Goal: Check status: Check status

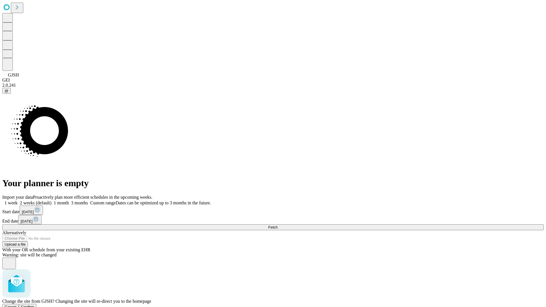
click at [34, 305] on span "Confirm" at bounding box center [27, 307] width 13 height 4
click at [51, 200] on label "2 weeks (default)" at bounding box center [35, 202] width 34 height 5
click at [278, 225] on span "Fetch" at bounding box center [272, 227] width 9 height 4
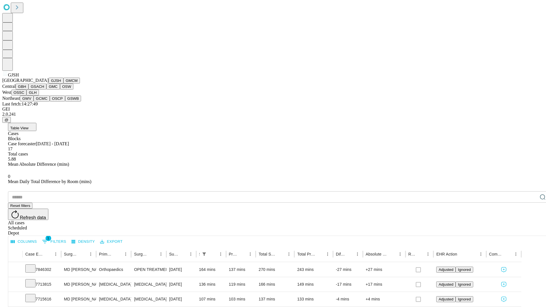
click at [63, 84] on button "GMCM" at bounding box center [71, 81] width 16 height 6
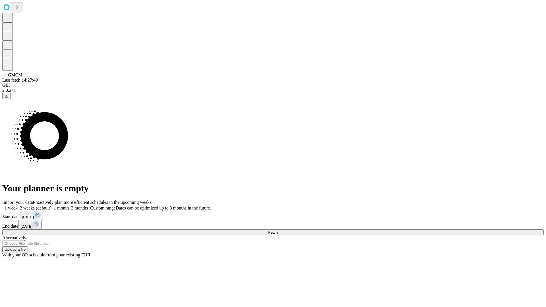
click at [51, 206] on label "2 weeks (default)" at bounding box center [35, 208] width 34 height 5
click at [278, 230] on span "Fetch" at bounding box center [272, 232] width 9 height 4
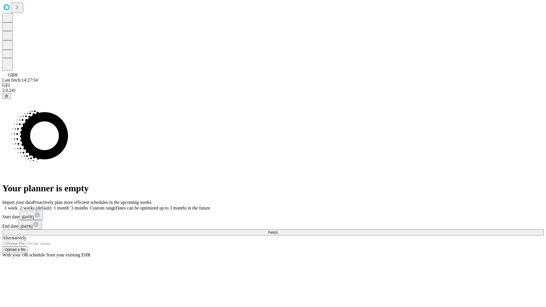
click at [51, 206] on label "2 weeks (default)" at bounding box center [35, 208] width 34 height 5
click at [278, 230] on span "Fetch" at bounding box center [272, 232] width 9 height 4
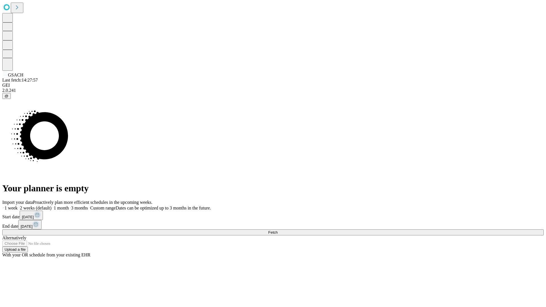
click at [51, 206] on label "2 weeks (default)" at bounding box center [35, 208] width 34 height 5
click at [278, 230] on span "Fetch" at bounding box center [272, 232] width 9 height 4
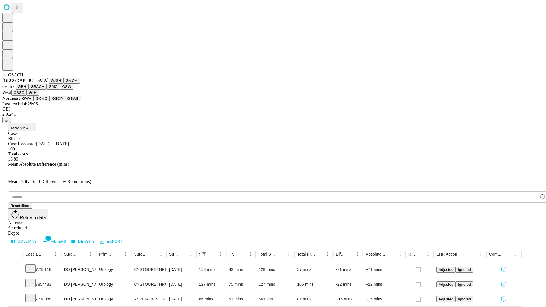
click at [46, 90] on button "GMC" at bounding box center [52, 87] width 13 height 6
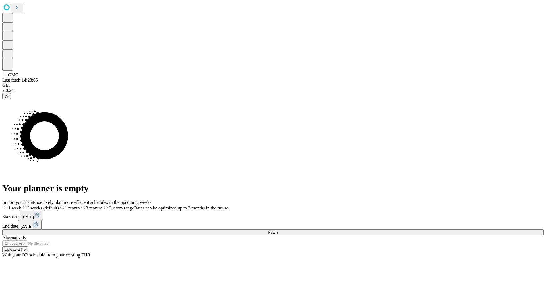
click at [59, 206] on label "2 weeks (default)" at bounding box center [40, 208] width 38 height 5
click at [278, 230] on span "Fetch" at bounding box center [272, 232] width 9 height 4
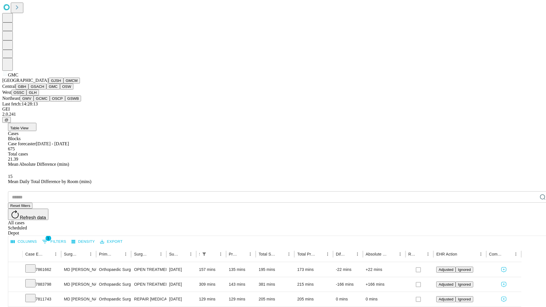
click at [60, 90] on button "OSW" at bounding box center [67, 87] width 14 height 6
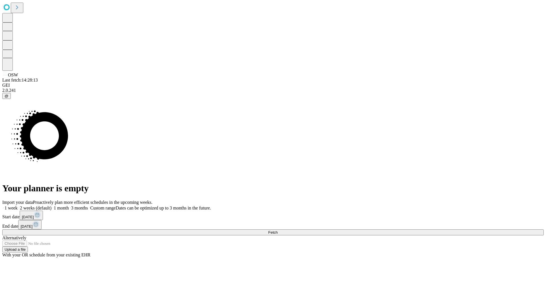
click at [51, 206] on label "2 weeks (default)" at bounding box center [35, 208] width 34 height 5
click at [278, 230] on span "Fetch" at bounding box center [272, 232] width 9 height 4
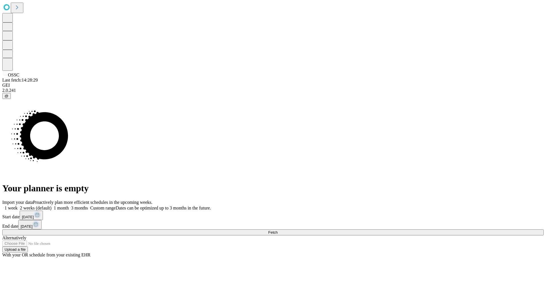
click at [278, 230] on span "Fetch" at bounding box center [272, 232] width 9 height 4
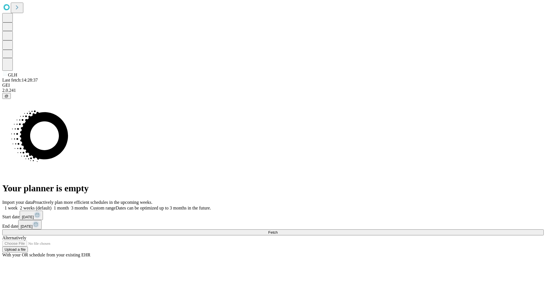
click at [51, 206] on label "2 weeks (default)" at bounding box center [35, 208] width 34 height 5
click at [278, 230] on span "Fetch" at bounding box center [272, 232] width 9 height 4
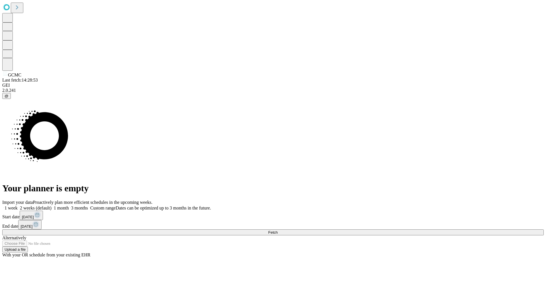
click at [51, 206] on label "2 weeks (default)" at bounding box center [35, 208] width 34 height 5
click at [278, 230] on span "Fetch" at bounding box center [272, 232] width 9 height 4
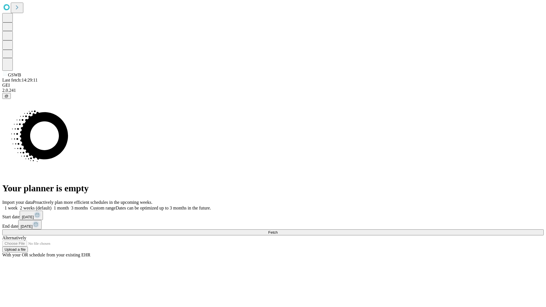
click at [278, 230] on span "Fetch" at bounding box center [272, 232] width 9 height 4
